Goal: Navigation & Orientation: Find specific page/section

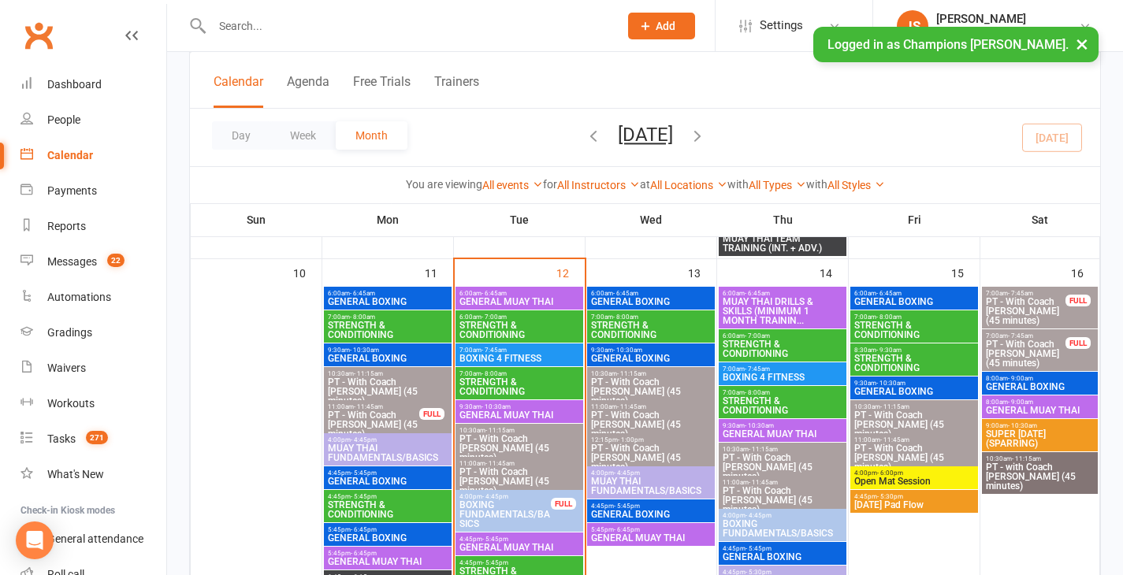
scroll to position [955, 0]
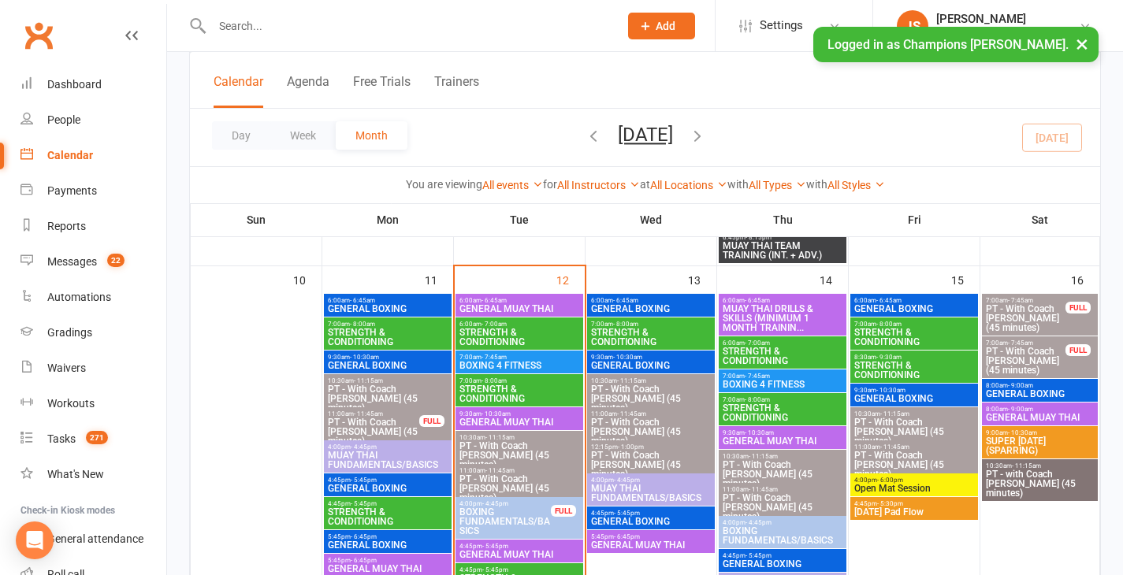
click at [631, 308] on span "GENERAL BOXING" at bounding box center [650, 308] width 121 height 9
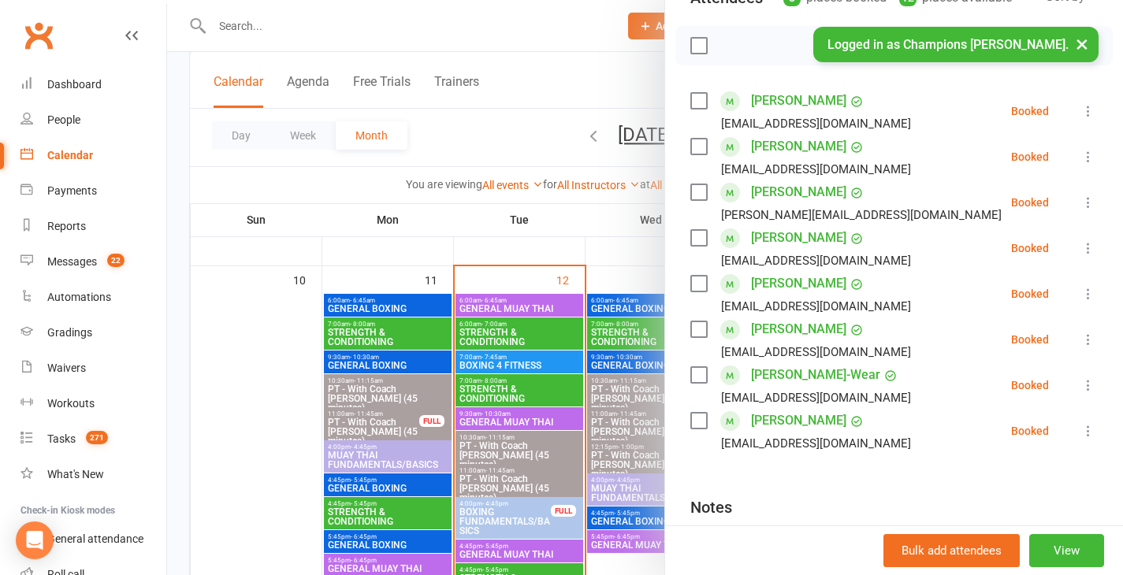
scroll to position [208, 0]
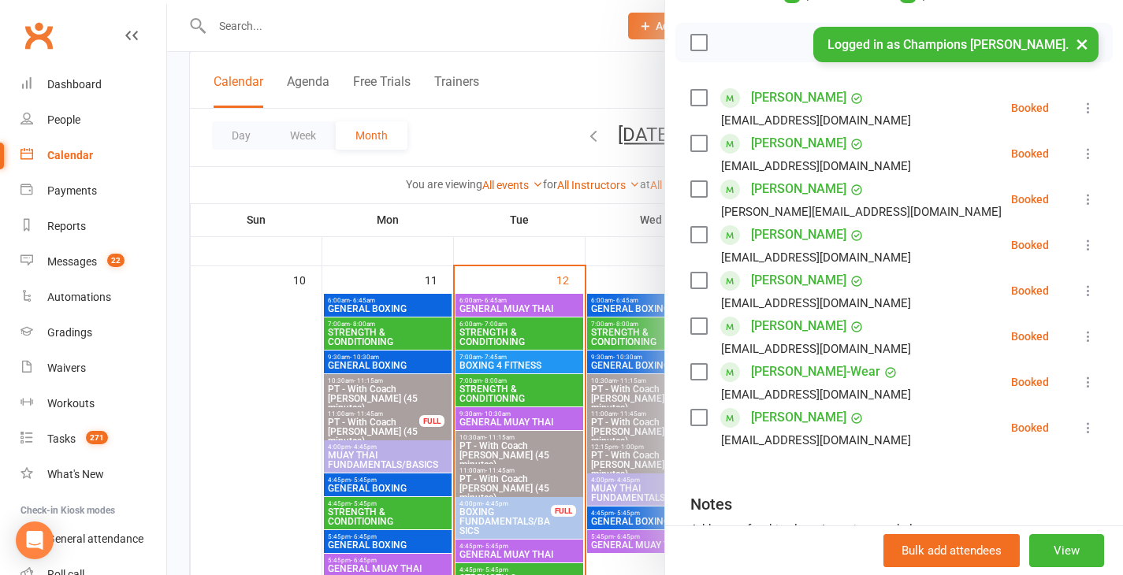
click at [605, 240] on div at bounding box center [645, 287] width 956 height 575
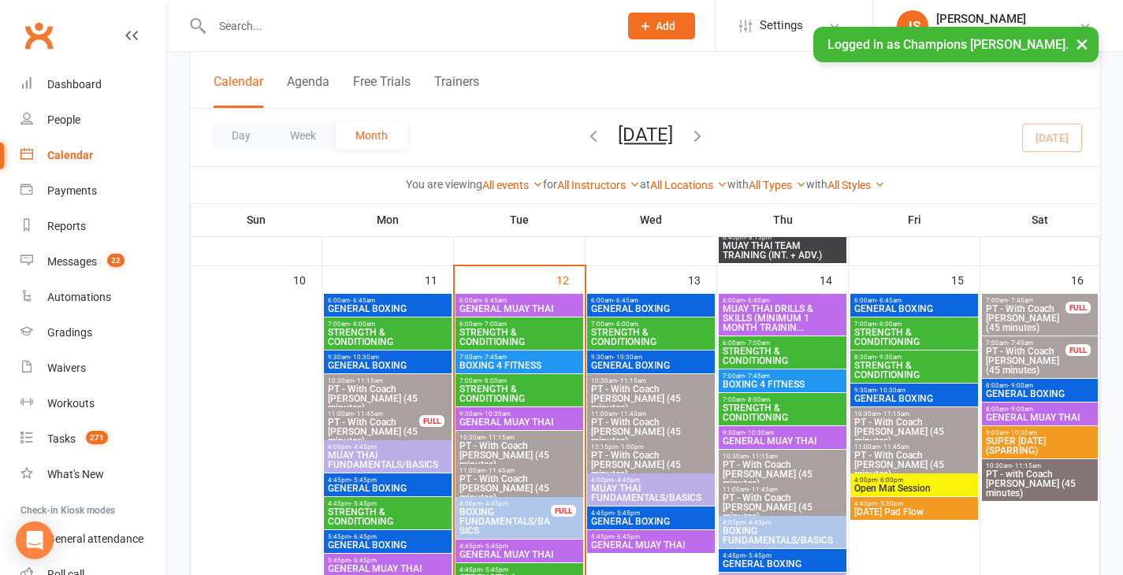
click at [1083, 52] on button "×" at bounding box center [1082, 44] width 28 height 34
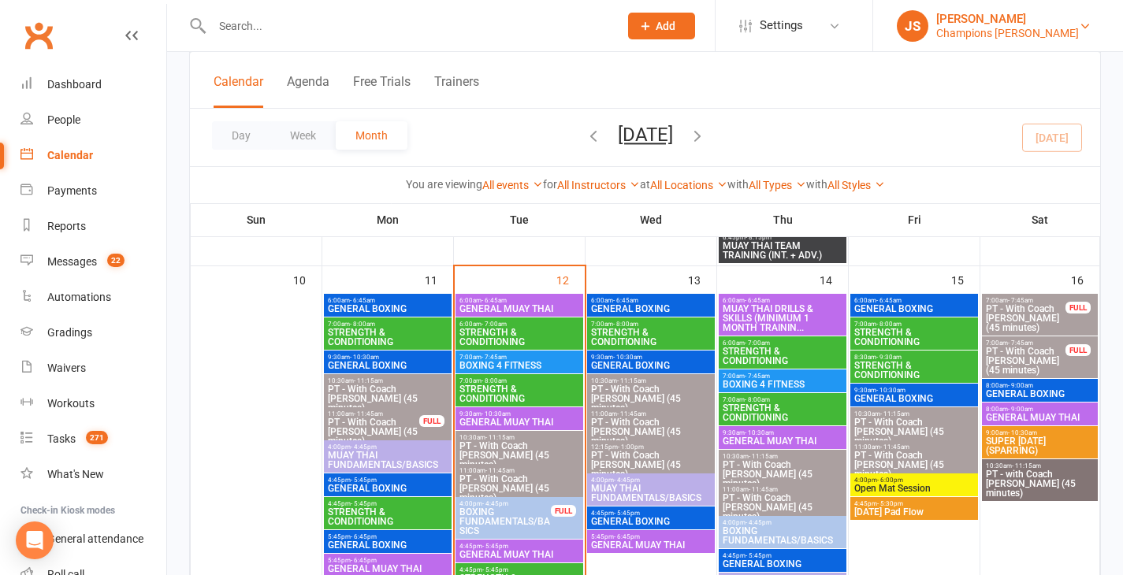
click at [1083, 32] on link "JS Jordan Sears Champions Gym Myaree" at bounding box center [998, 26] width 203 height 32
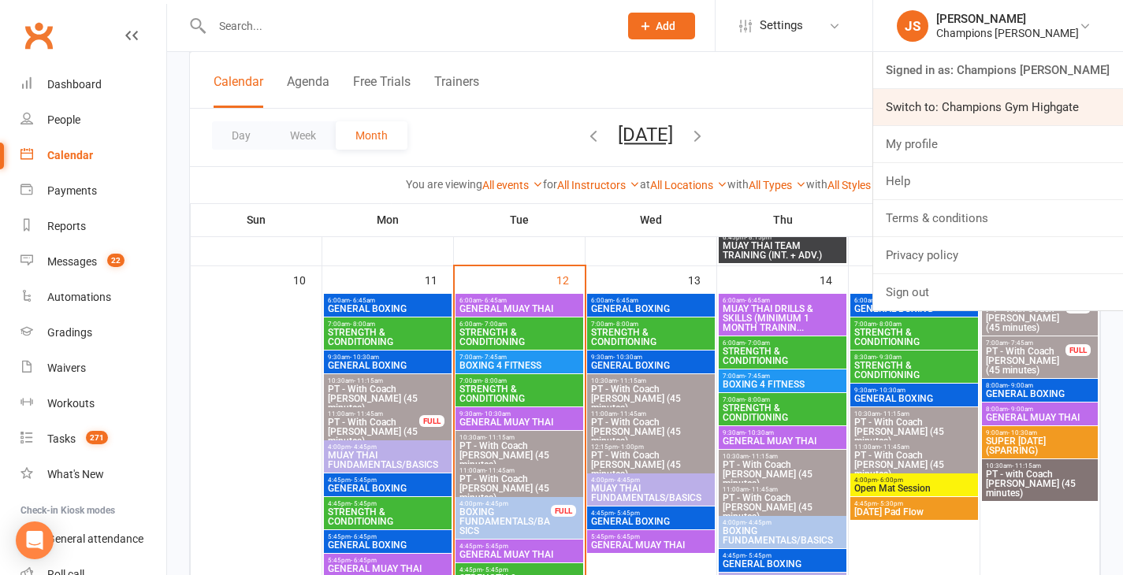
click at [1043, 102] on link "Switch to: Champions Gym Highgate" at bounding box center [998, 107] width 250 height 36
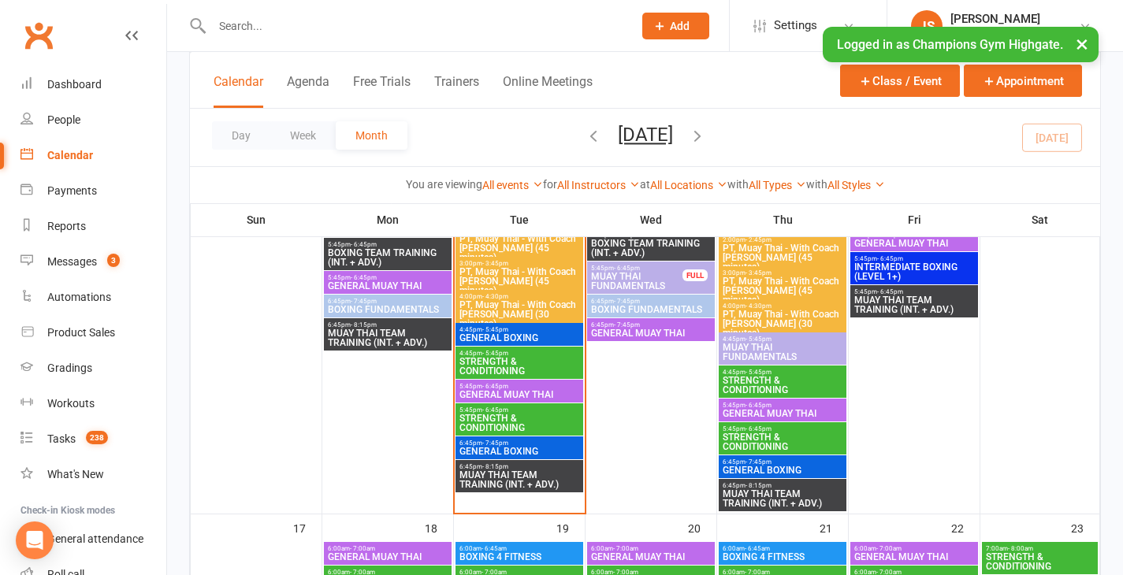
scroll to position [2215, 0]
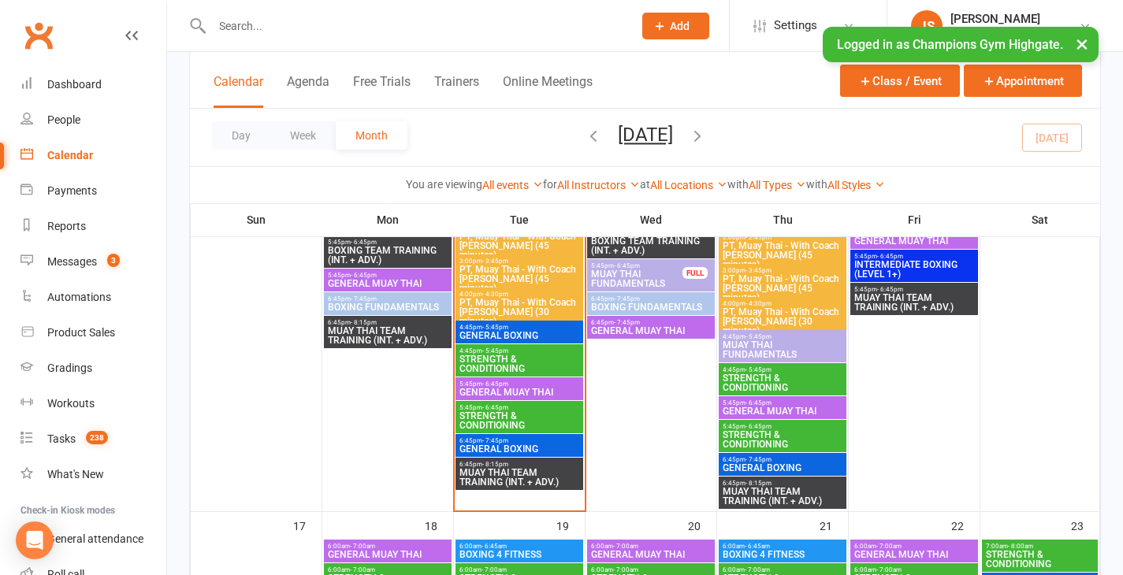
click at [531, 322] on div "4:45pm - 5:45pm GENERAL BOXING" at bounding box center [520, 332] width 128 height 23
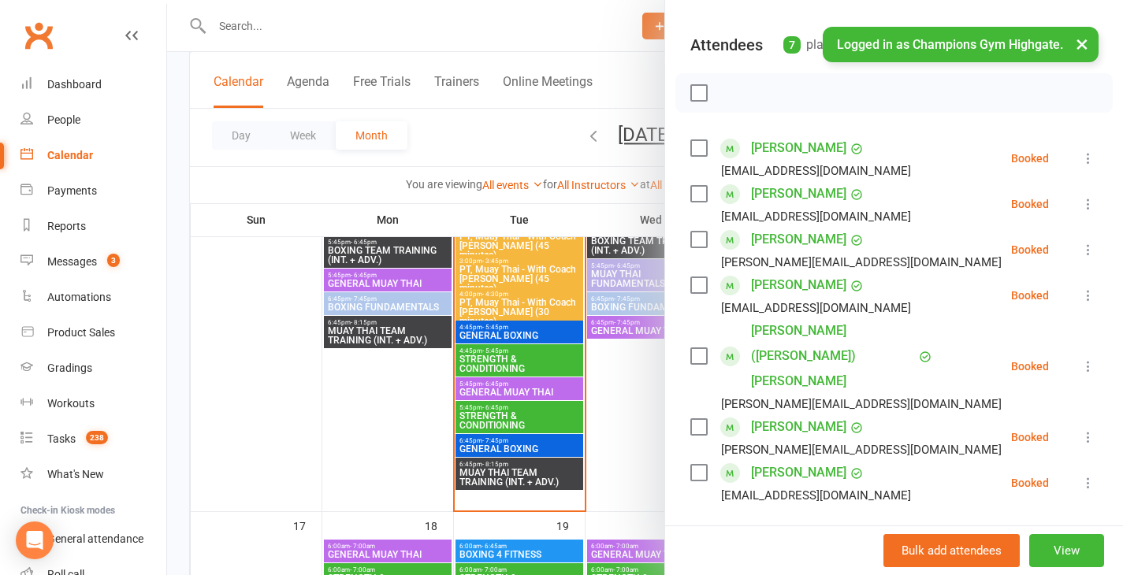
scroll to position [173, 0]
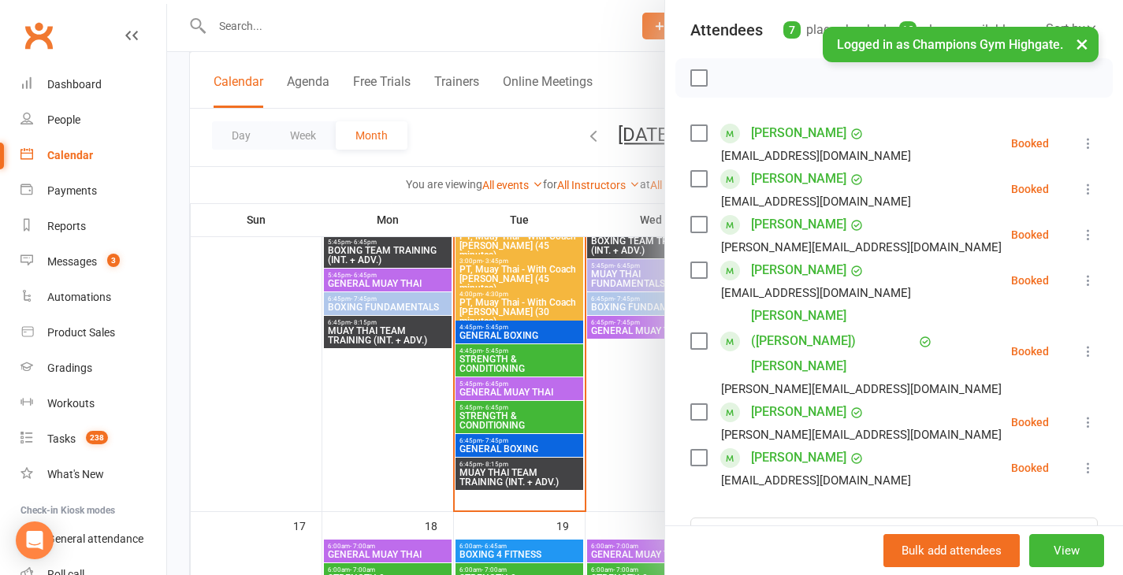
click at [755, 445] on link "[PERSON_NAME]" at bounding box center [798, 457] width 95 height 25
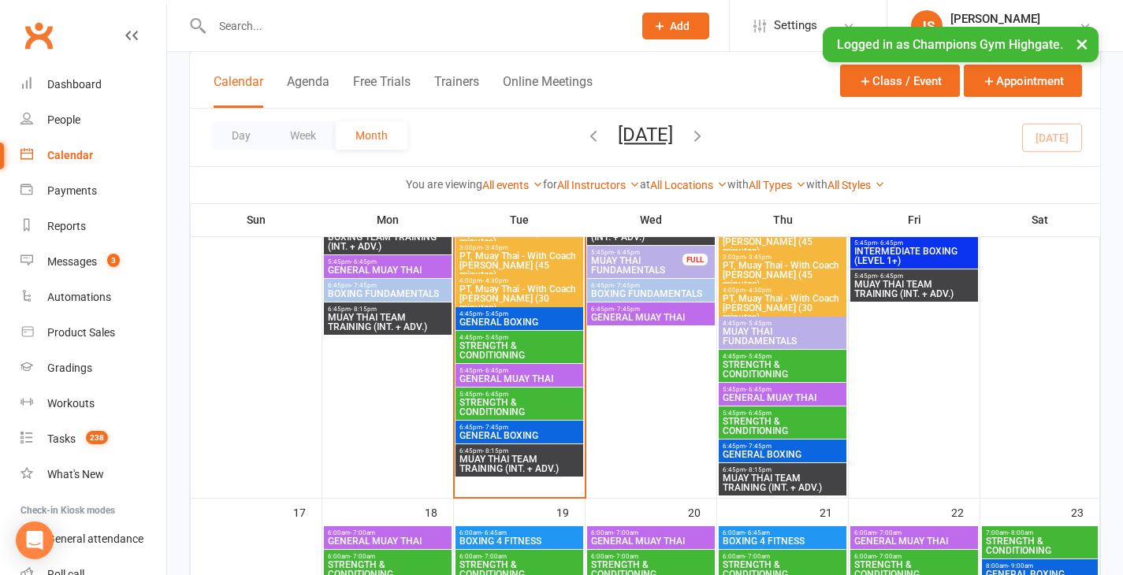
scroll to position [2231, 0]
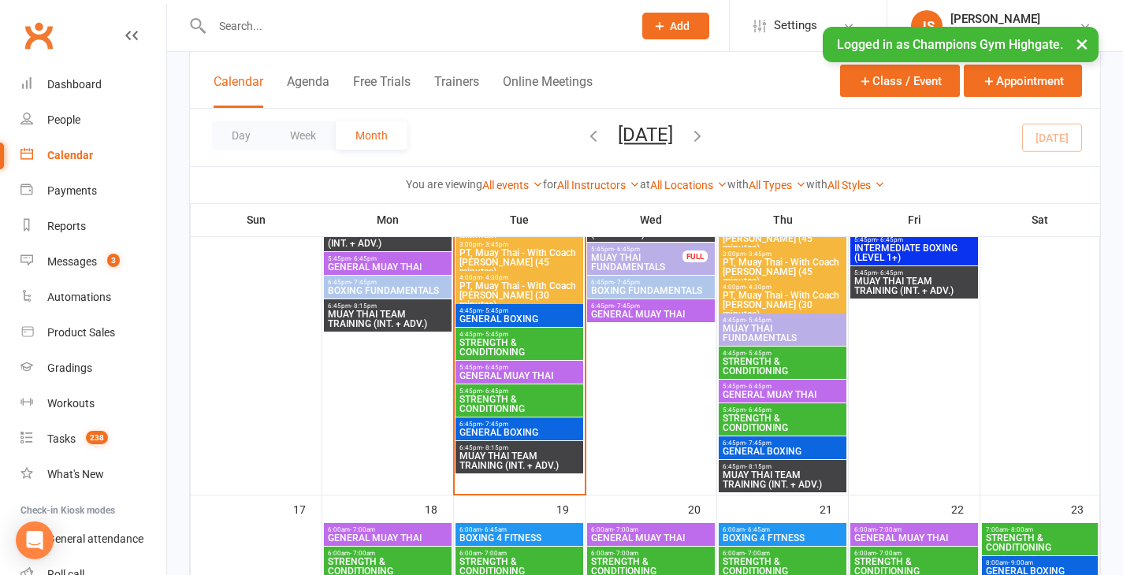
click at [482, 367] on span "- 6:45pm" at bounding box center [495, 367] width 26 height 7
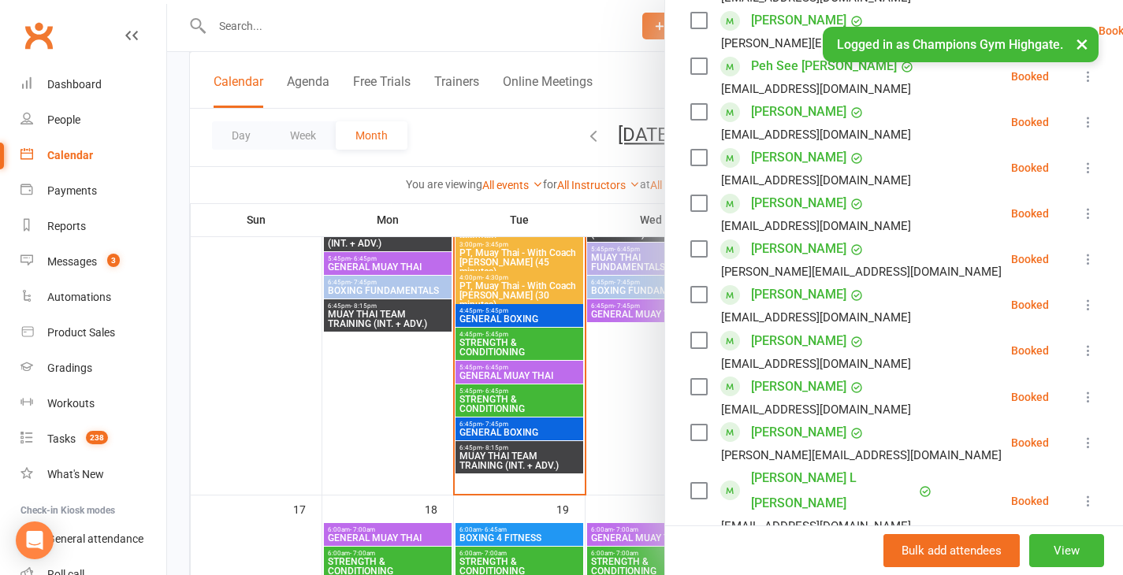
scroll to position [678, 0]
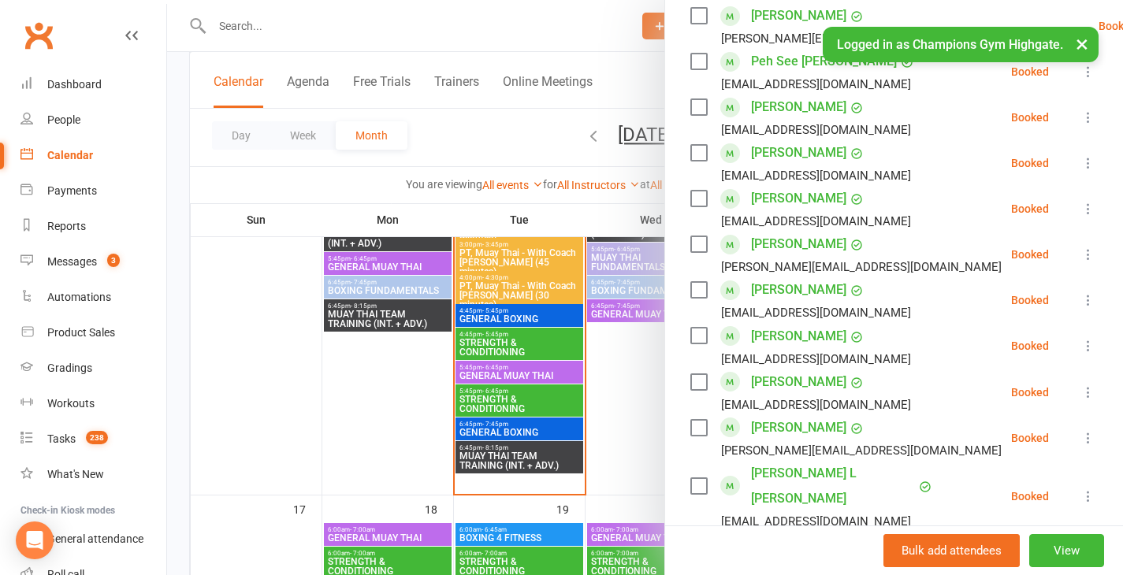
click at [387, 397] on div at bounding box center [645, 287] width 956 height 575
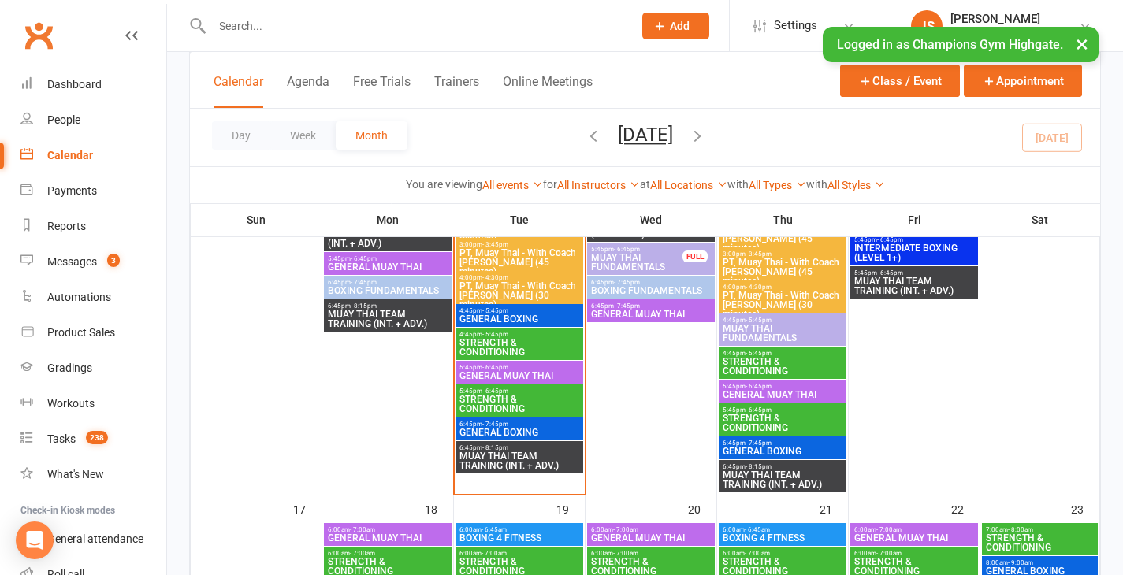
click at [492, 459] on span "MUAY THAI TEAM TRAINING (INT. + ADV.)" at bounding box center [519, 461] width 121 height 19
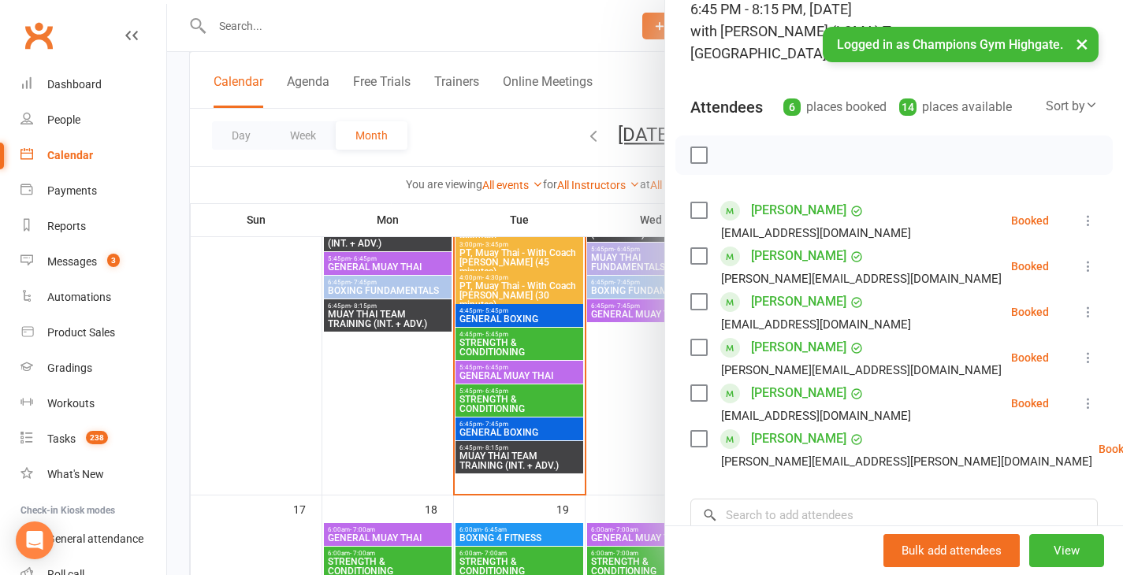
scroll to position [118, 0]
click at [412, 369] on div at bounding box center [645, 287] width 956 height 575
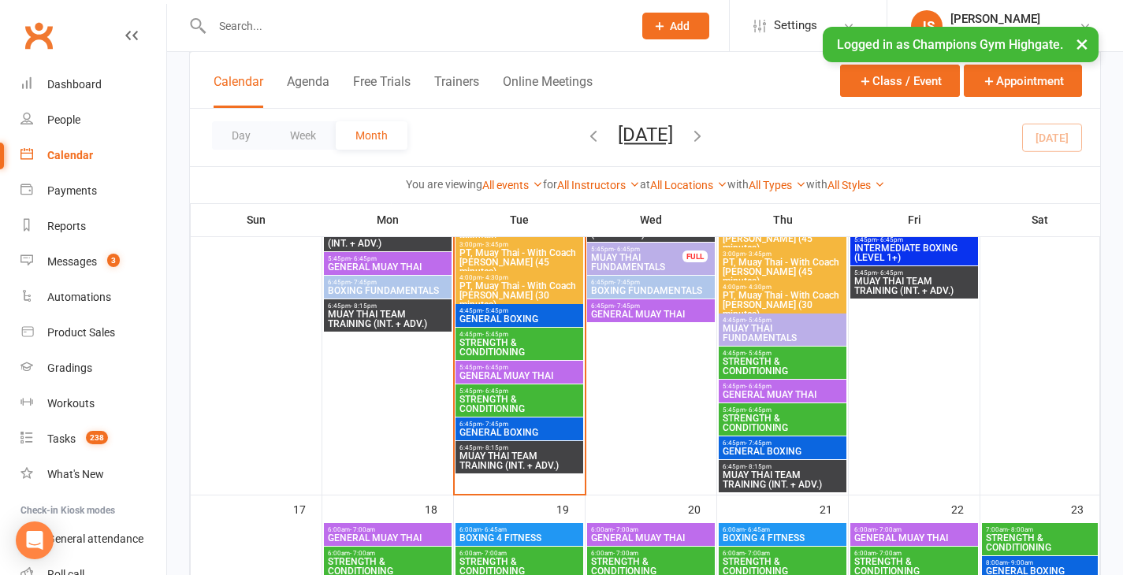
click at [496, 424] on span "- 7:45pm" at bounding box center [495, 424] width 26 height 7
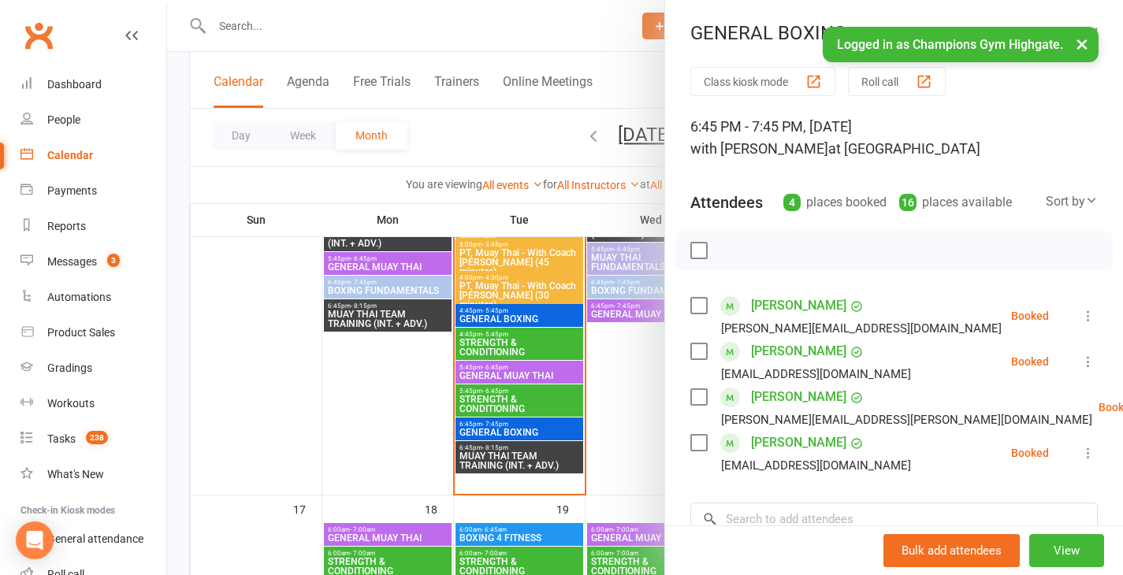
click at [401, 405] on div at bounding box center [645, 287] width 956 height 575
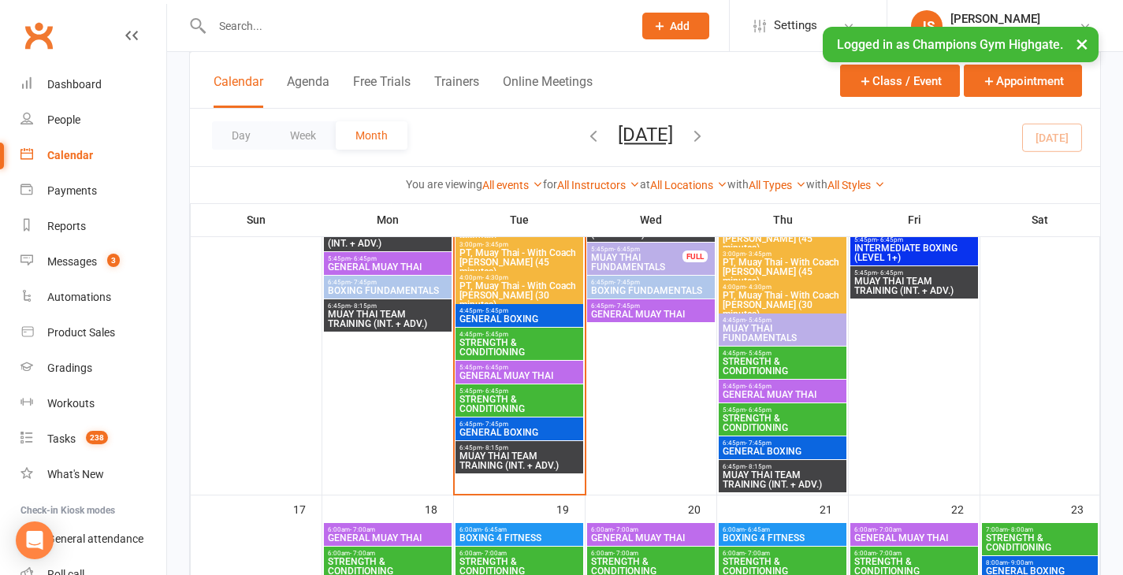
click at [492, 455] on span "MUAY THAI TEAM TRAINING (INT. + ADV.)" at bounding box center [519, 461] width 121 height 19
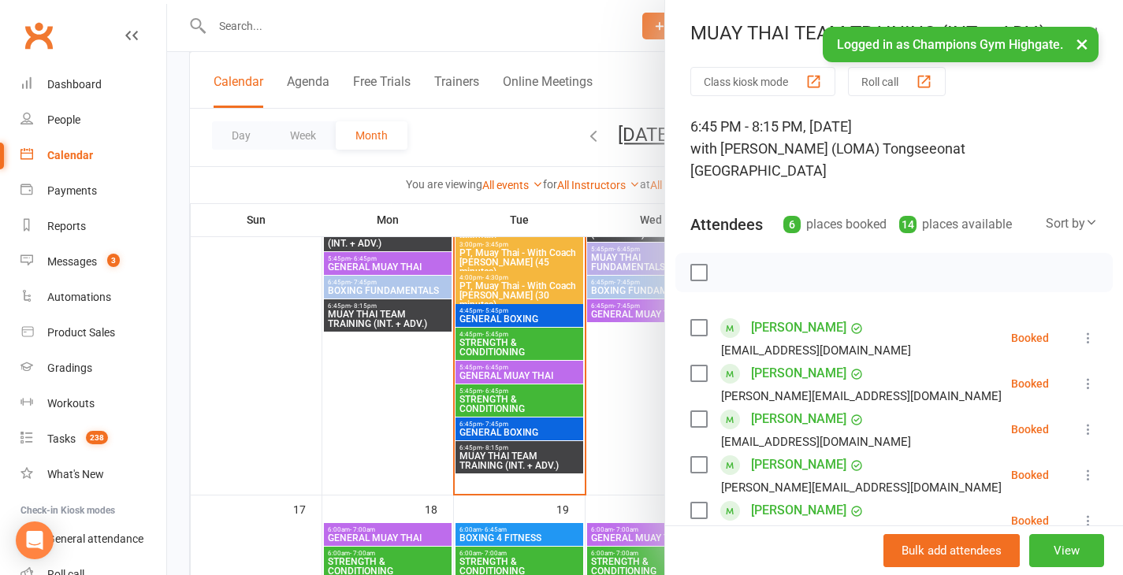
click at [385, 430] on div at bounding box center [645, 287] width 956 height 575
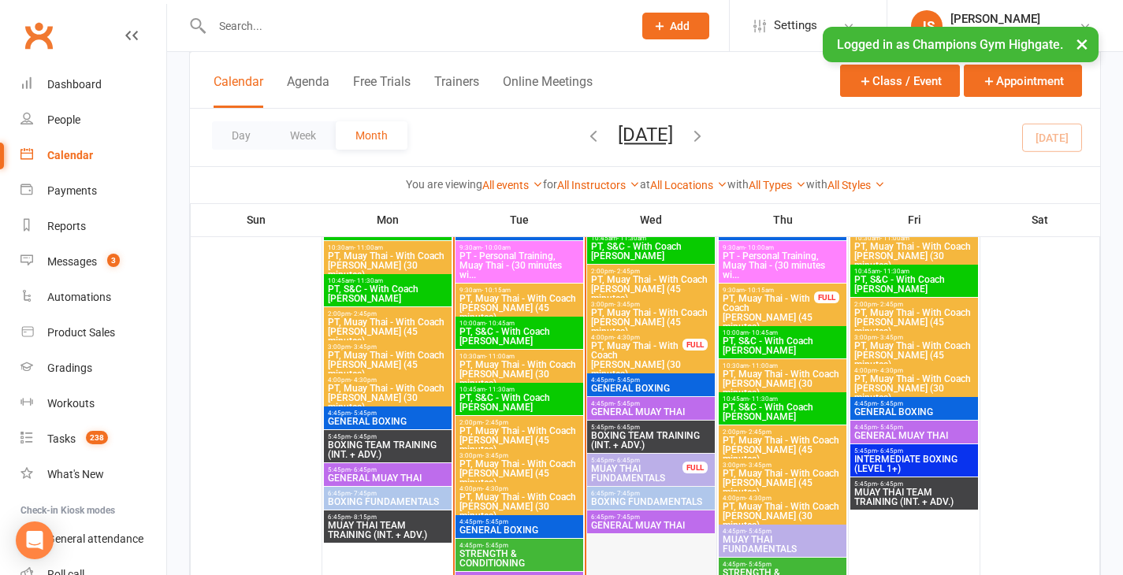
scroll to position [2011, 0]
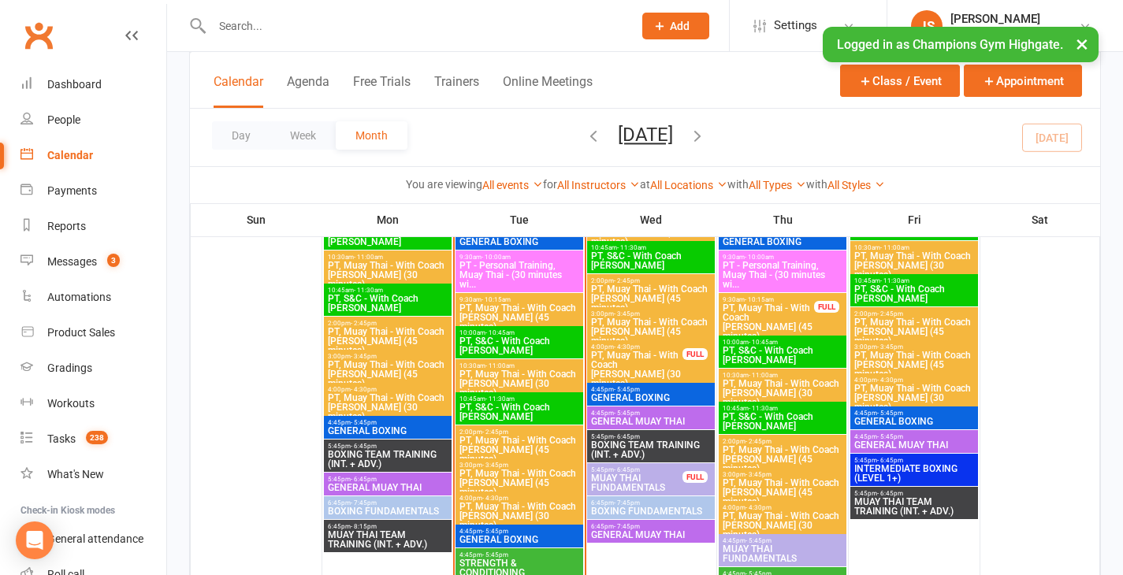
click at [663, 394] on span "GENERAL BOXING" at bounding box center [650, 397] width 121 height 9
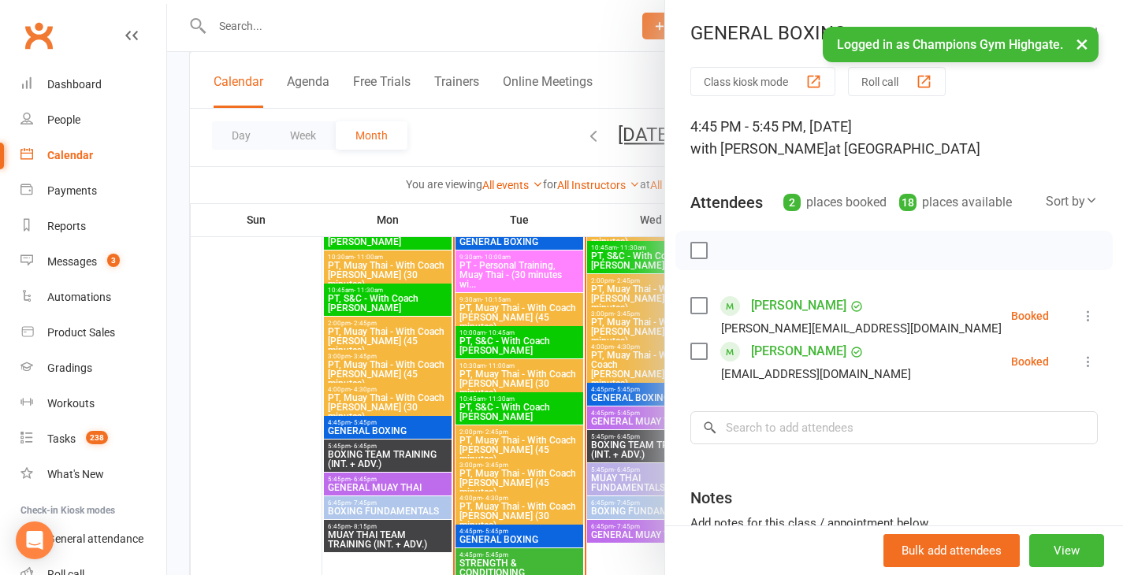
click at [267, 397] on div at bounding box center [645, 287] width 956 height 575
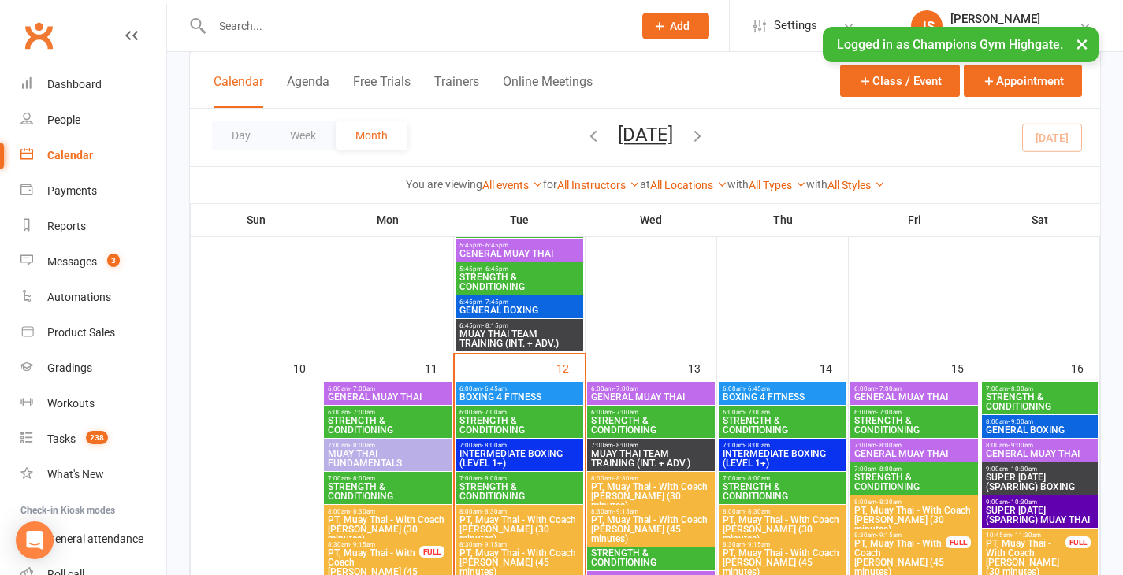
scroll to position [1586, 0]
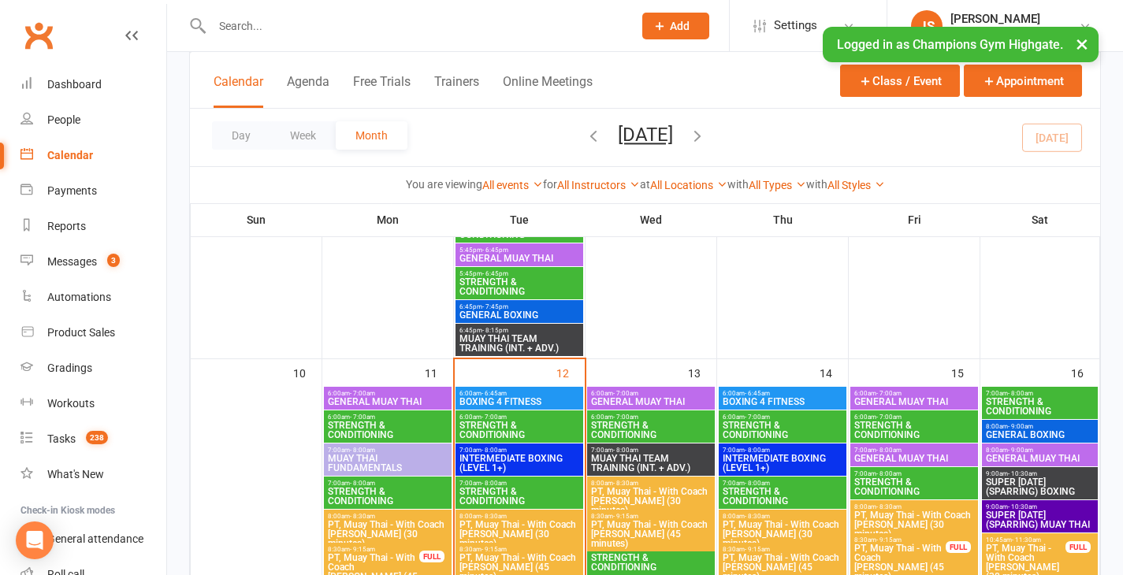
click at [660, 462] on span "MUAY THAI TEAM TRAINING (INT. + ADV.)" at bounding box center [650, 463] width 121 height 19
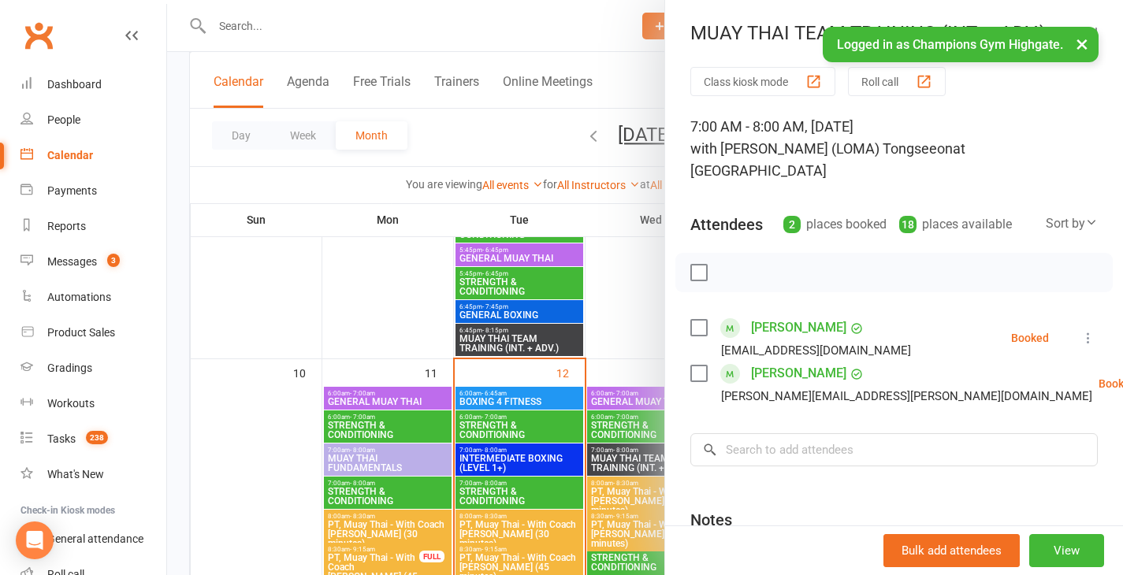
click at [631, 309] on div at bounding box center [645, 287] width 956 height 575
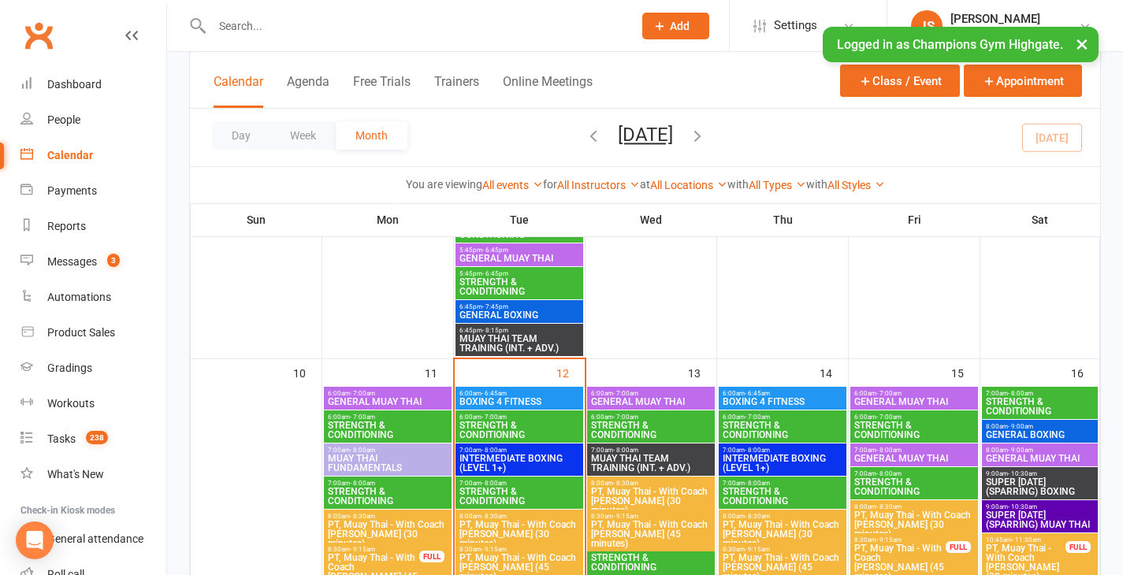
click at [1086, 46] on button "×" at bounding box center [1082, 44] width 28 height 34
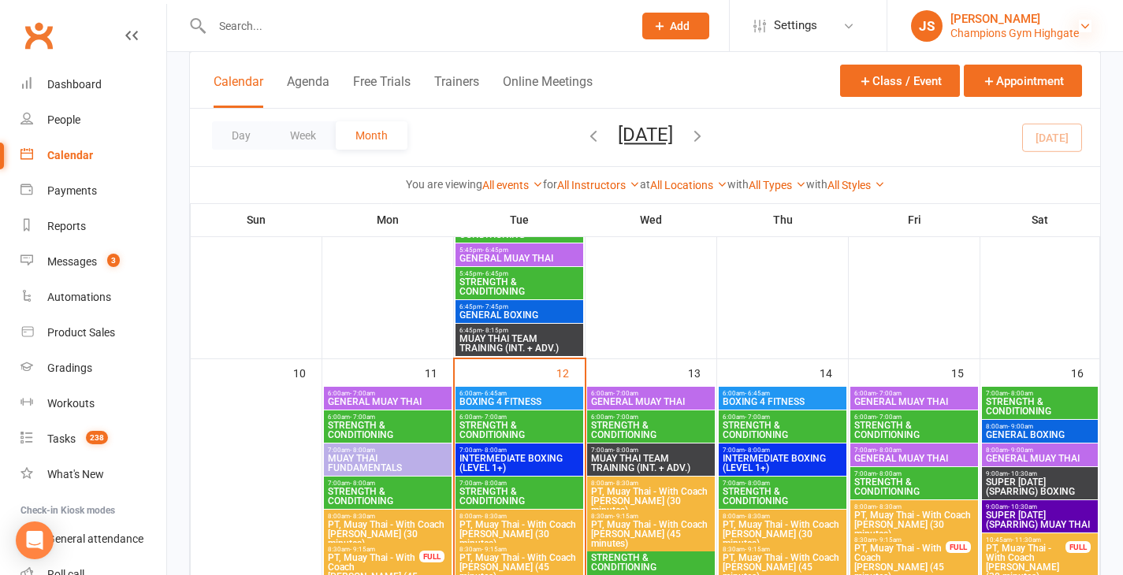
click at [1081, 28] on icon at bounding box center [1085, 26] width 13 height 13
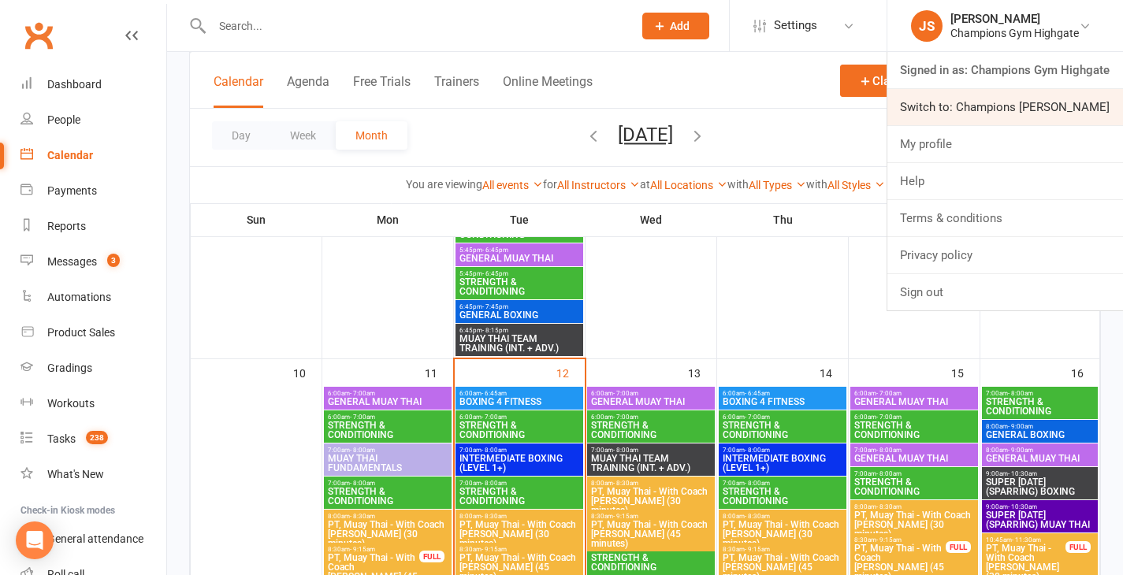
click at [1061, 114] on link "Switch to: Champions [PERSON_NAME]" at bounding box center [1005, 107] width 236 height 36
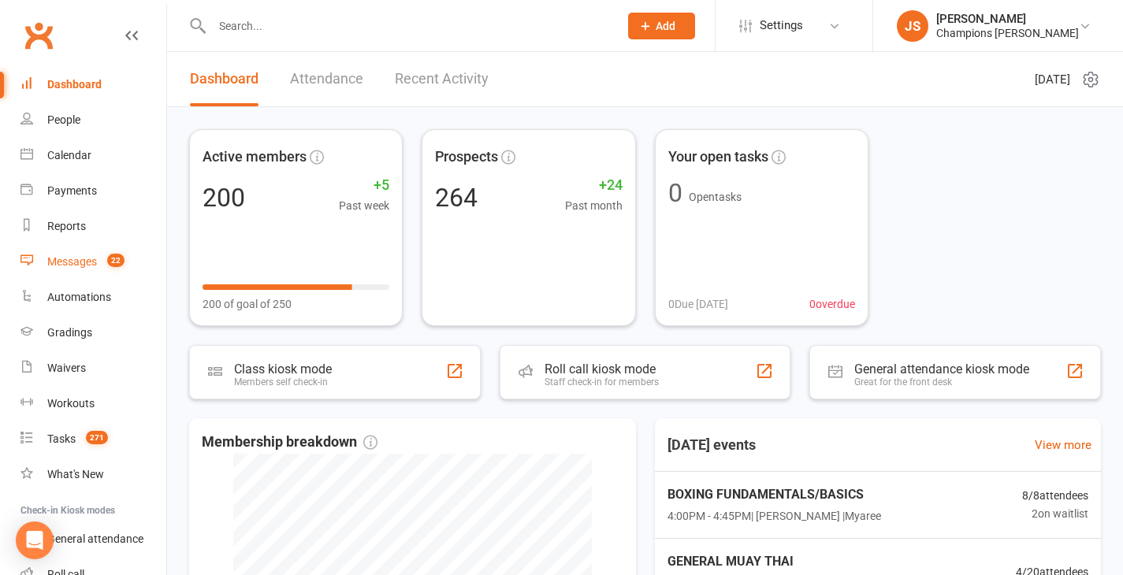
click at [72, 260] on div "Messages" at bounding box center [72, 261] width 50 height 13
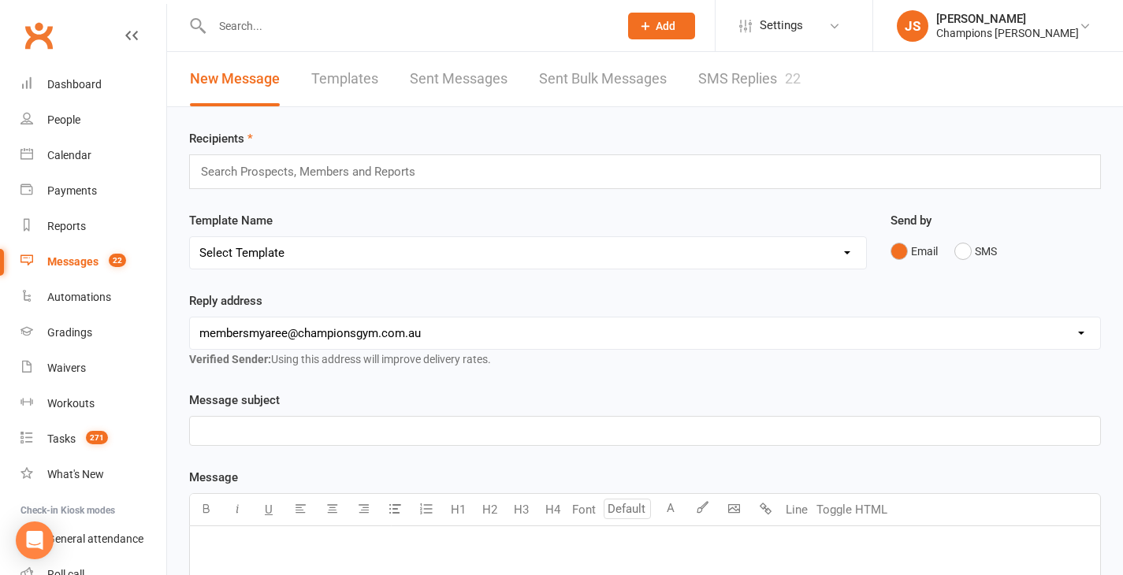
click at [722, 91] on link "SMS Replies 22" at bounding box center [749, 79] width 102 height 54
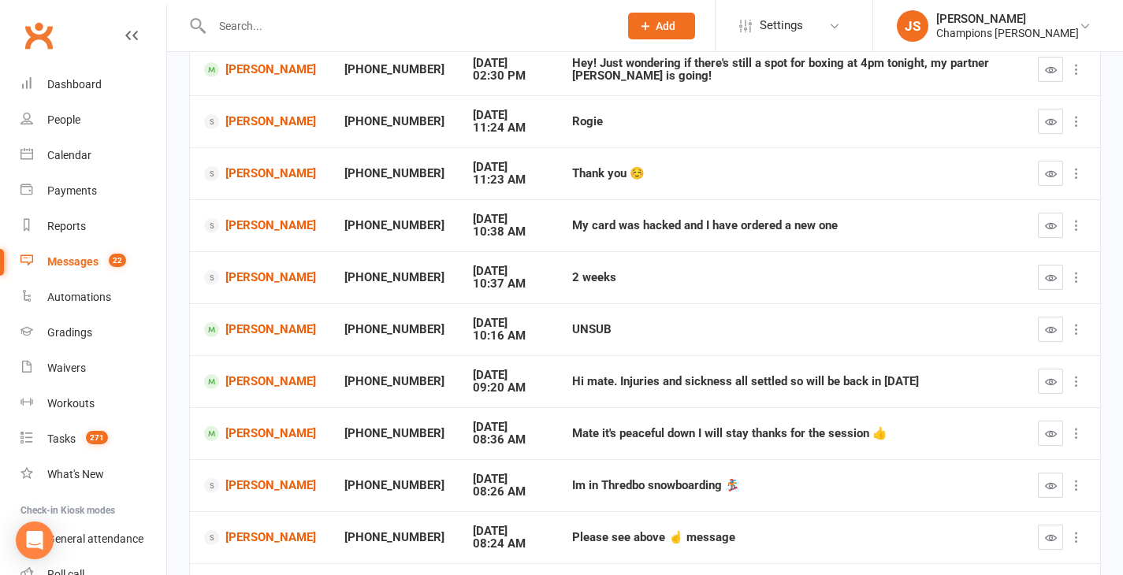
scroll to position [218, 0]
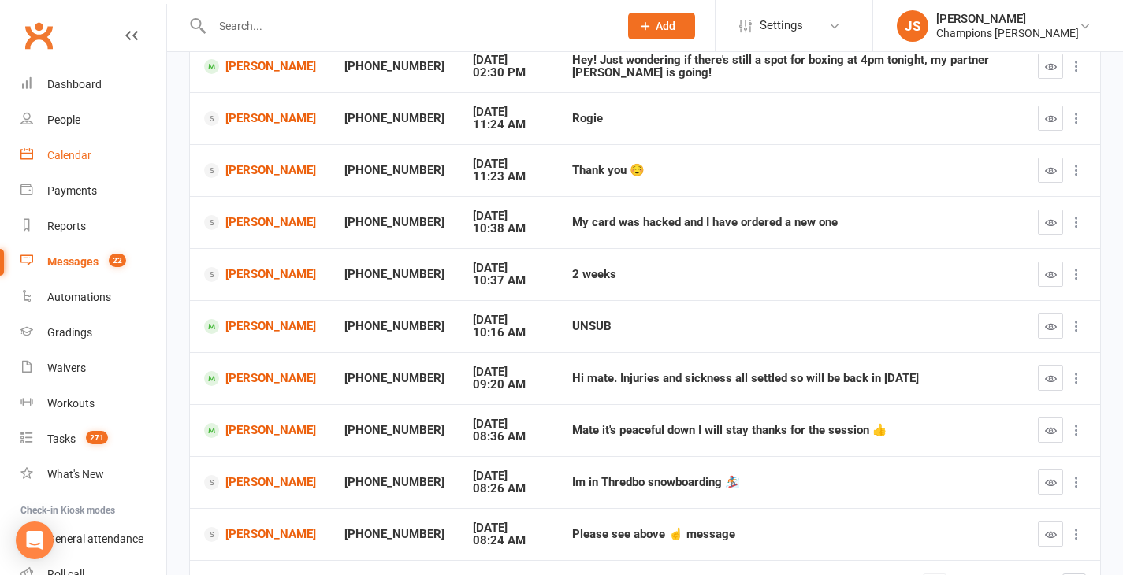
click at [80, 154] on div "Calendar" at bounding box center [69, 155] width 44 height 13
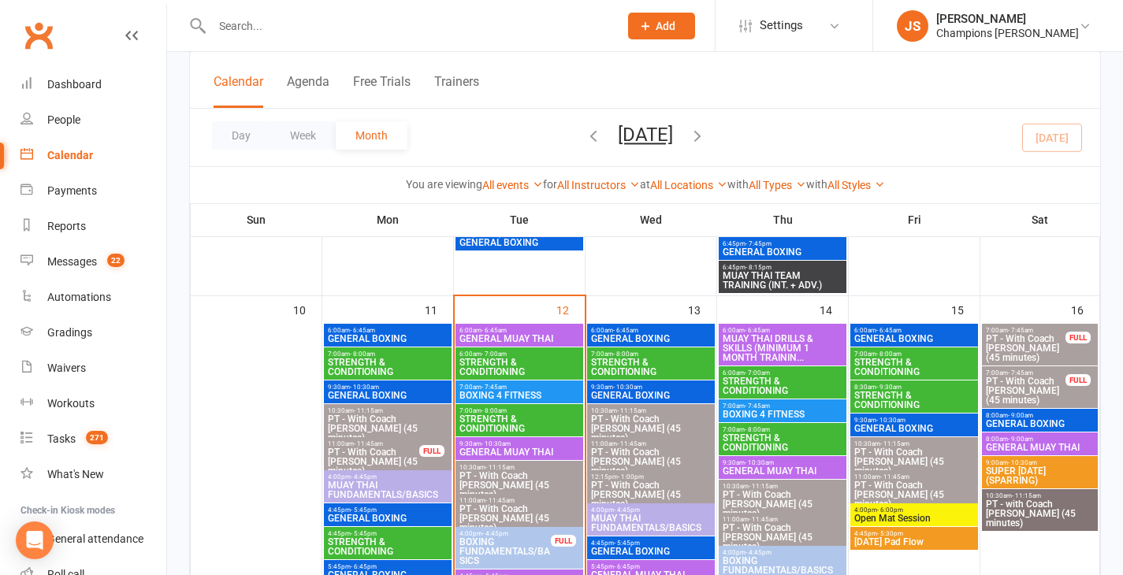
scroll to position [932, 0]
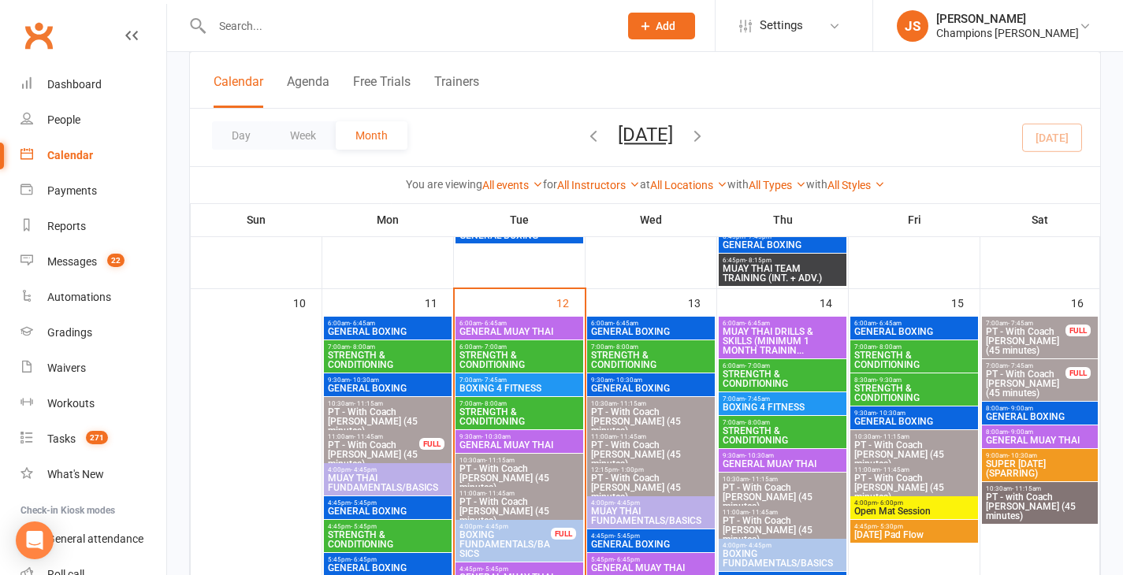
click at [619, 329] on span "GENERAL BOXING" at bounding box center [650, 331] width 121 height 9
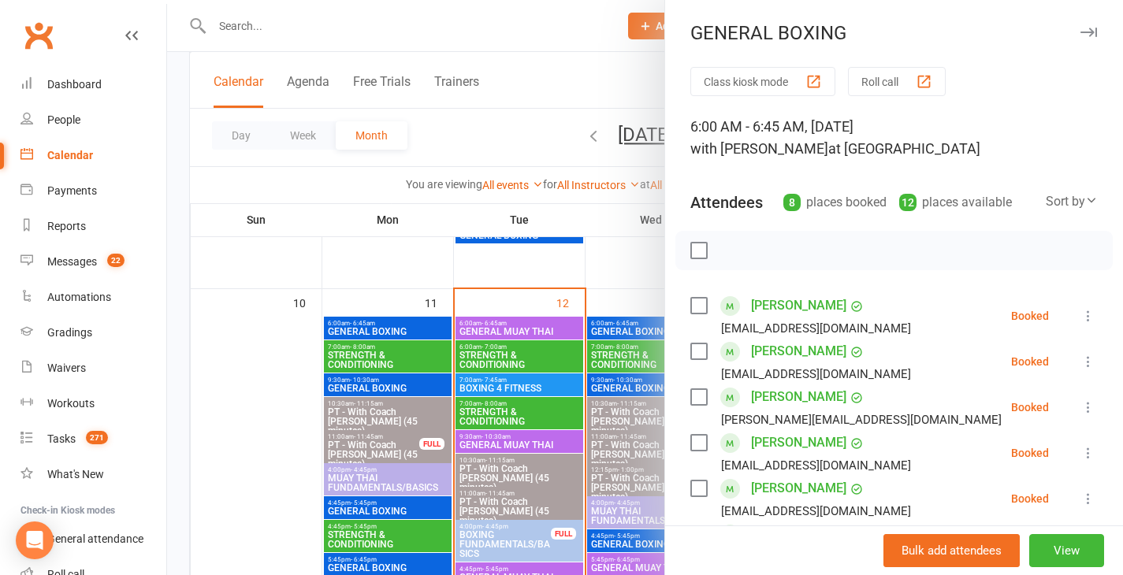
click at [602, 273] on div at bounding box center [645, 287] width 956 height 575
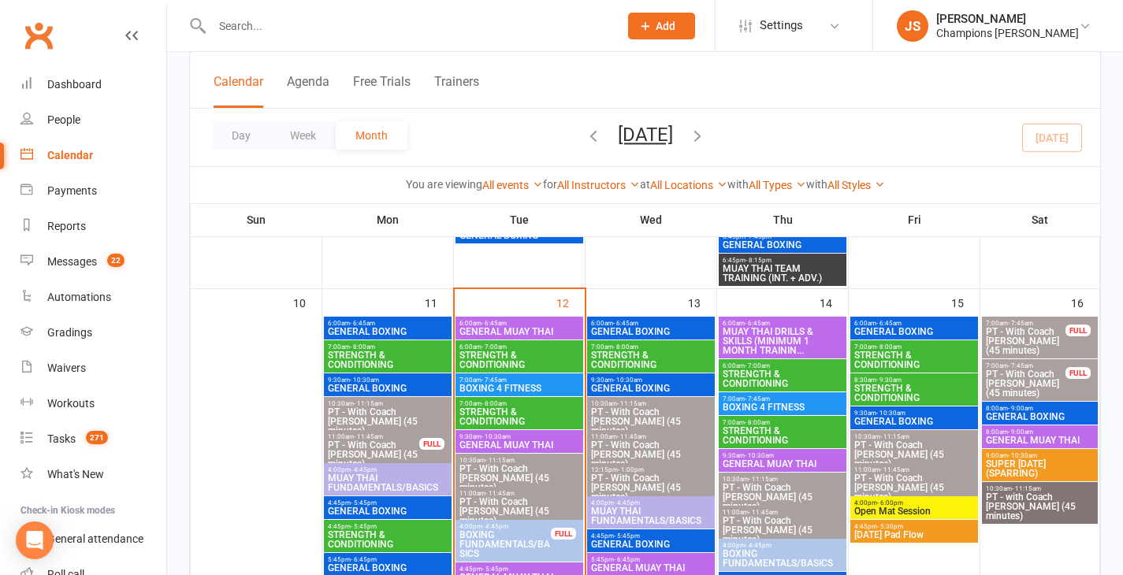
click at [645, 390] on span "GENERAL BOXING" at bounding box center [650, 388] width 121 height 9
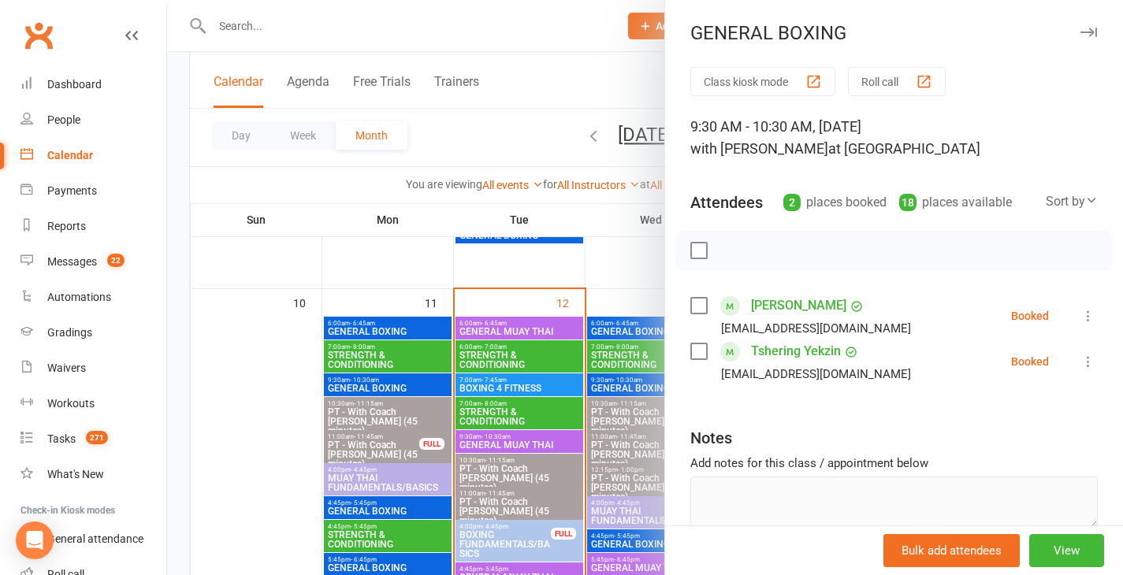
click at [620, 273] on div at bounding box center [645, 287] width 956 height 575
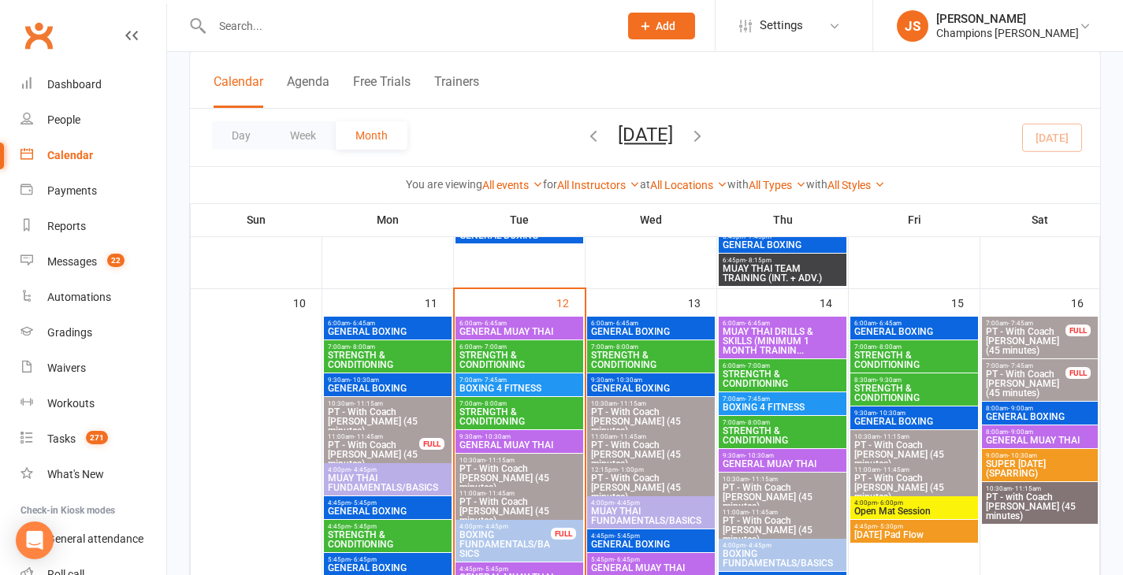
click at [638, 325] on span "- 6:45am" at bounding box center [625, 323] width 25 height 7
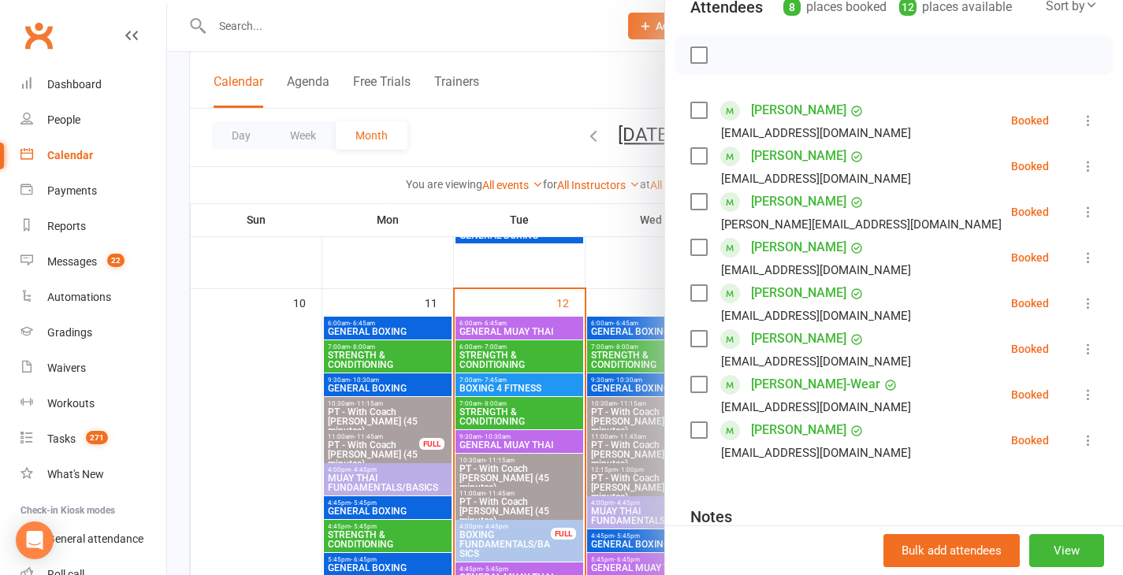
scroll to position [199, 0]
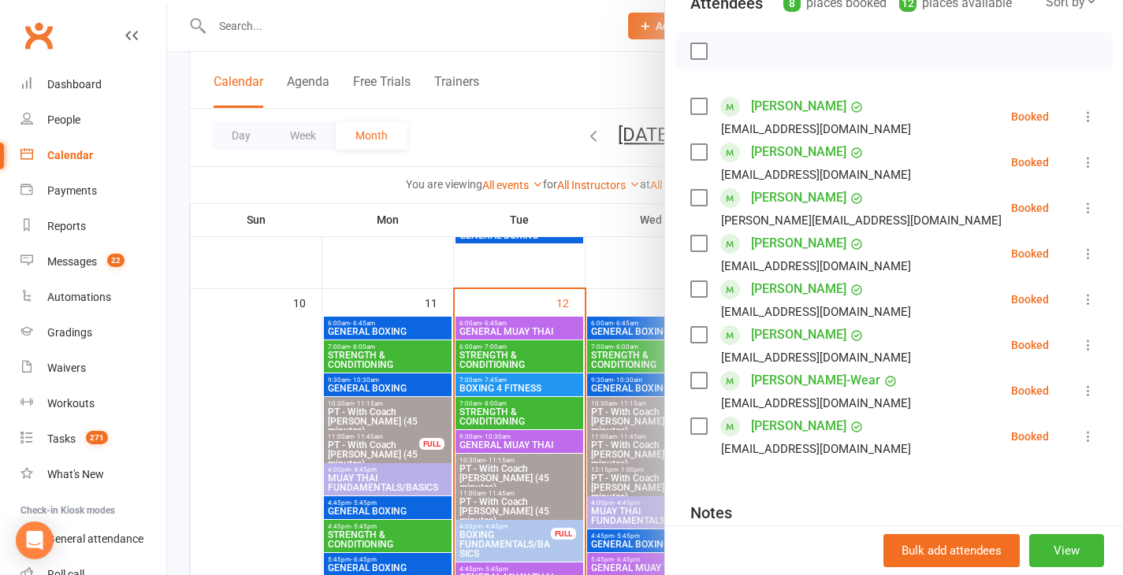
click at [632, 270] on div at bounding box center [645, 287] width 956 height 575
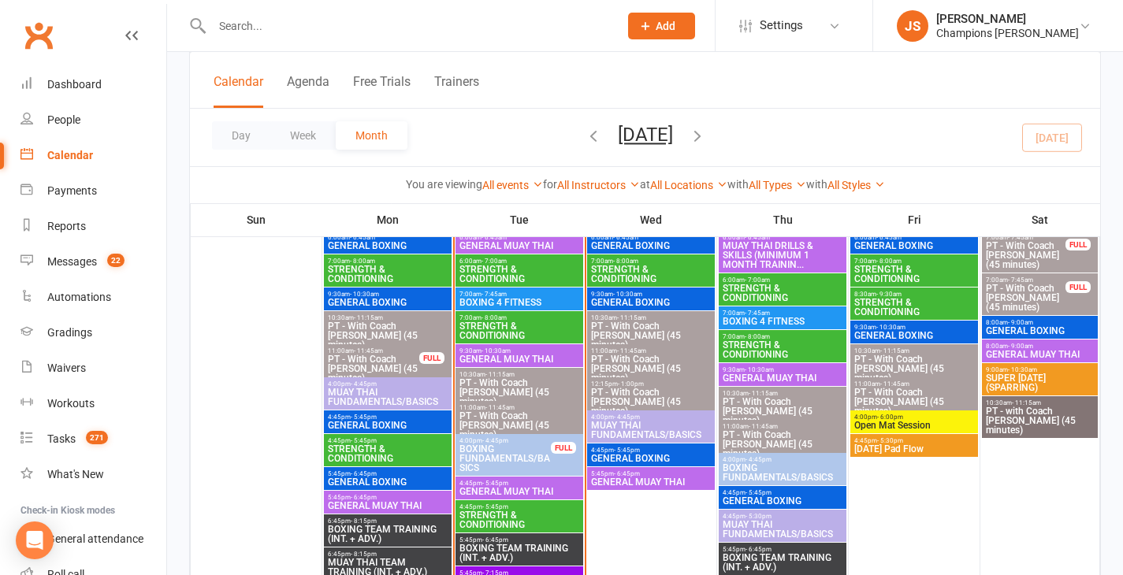
scroll to position [1021, 0]
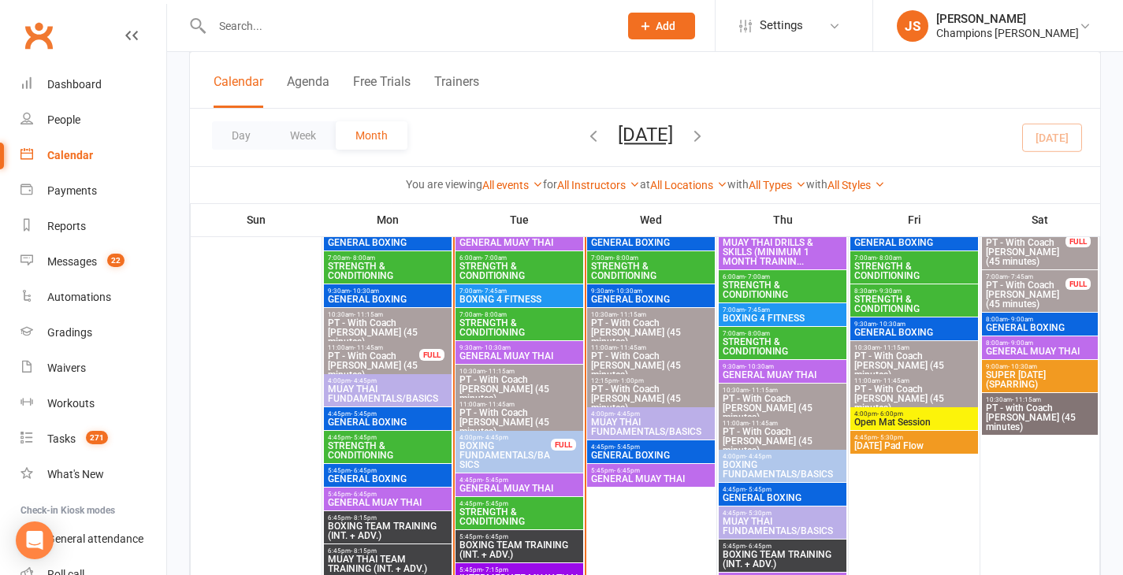
click at [665, 475] on span "GENERAL MUAY THAI" at bounding box center [650, 478] width 121 height 9
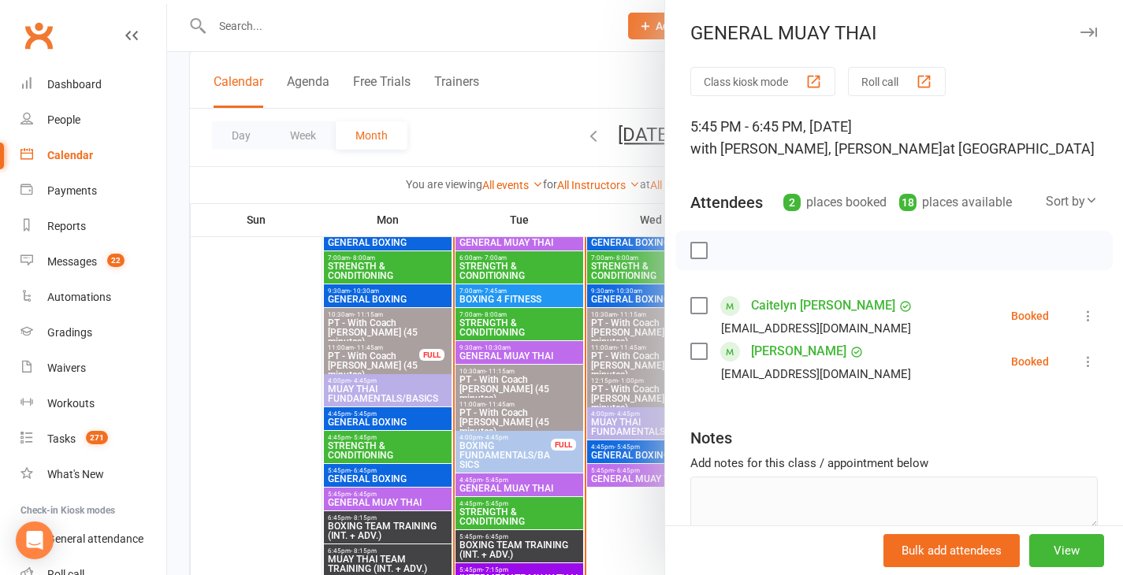
click at [631, 510] on div at bounding box center [645, 287] width 956 height 575
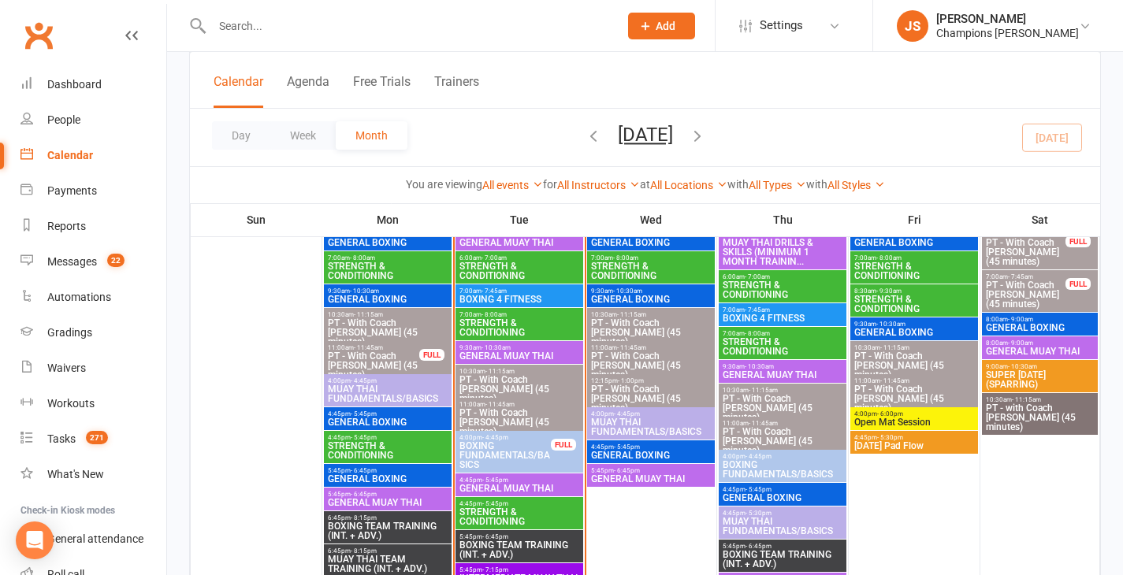
click at [642, 452] on span "GENERAL BOXING" at bounding box center [650, 455] width 121 height 9
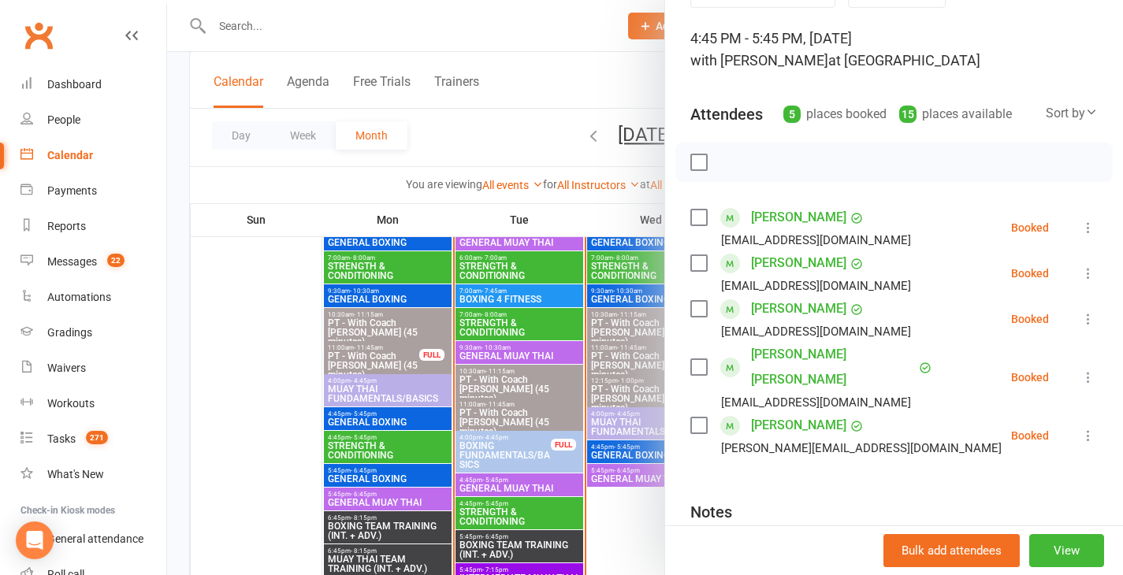
scroll to position [87, 0]
click at [638, 531] on div at bounding box center [645, 287] width 956 height 575
